Goal: Information Seeking & Learning: Learn about a topic

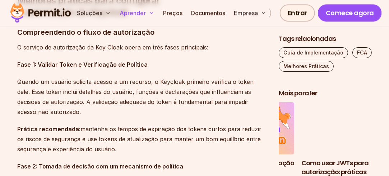
scroll to position [607, 0]
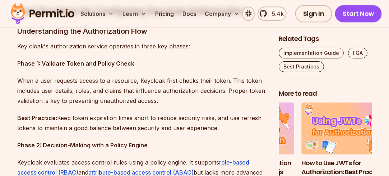
click at [235, 41] on p "Key cloak's authorization service operates in three key phases:" at bounding box center [142, 46] width 250 height 10
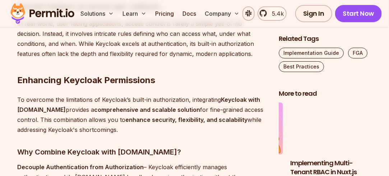
scroll to position [36, 0]
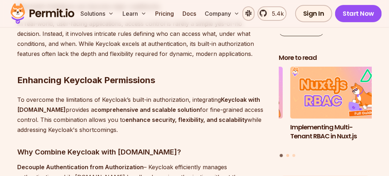
click at [287, 154] on button "Go to slide 2" at bounding box center [287, 155] width 3 height 3
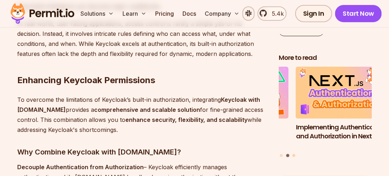
click at [293, 154] on button "Go to slide 3" at bounding box center [293, 155] width 3 height 3
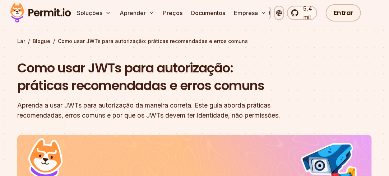
scroll to position [72, 0]
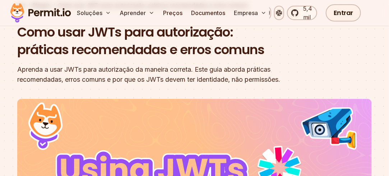
click at [280, 80] on font "Aprenda a usar JWTs para autorização da maneira correta. Este guia aborda práti…" at bounding box center [148, 75] width 263 height 18
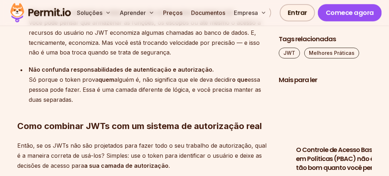
scroll to position [2227, 0]
